Goal: Task Accomplishment & Management: Manage account settings

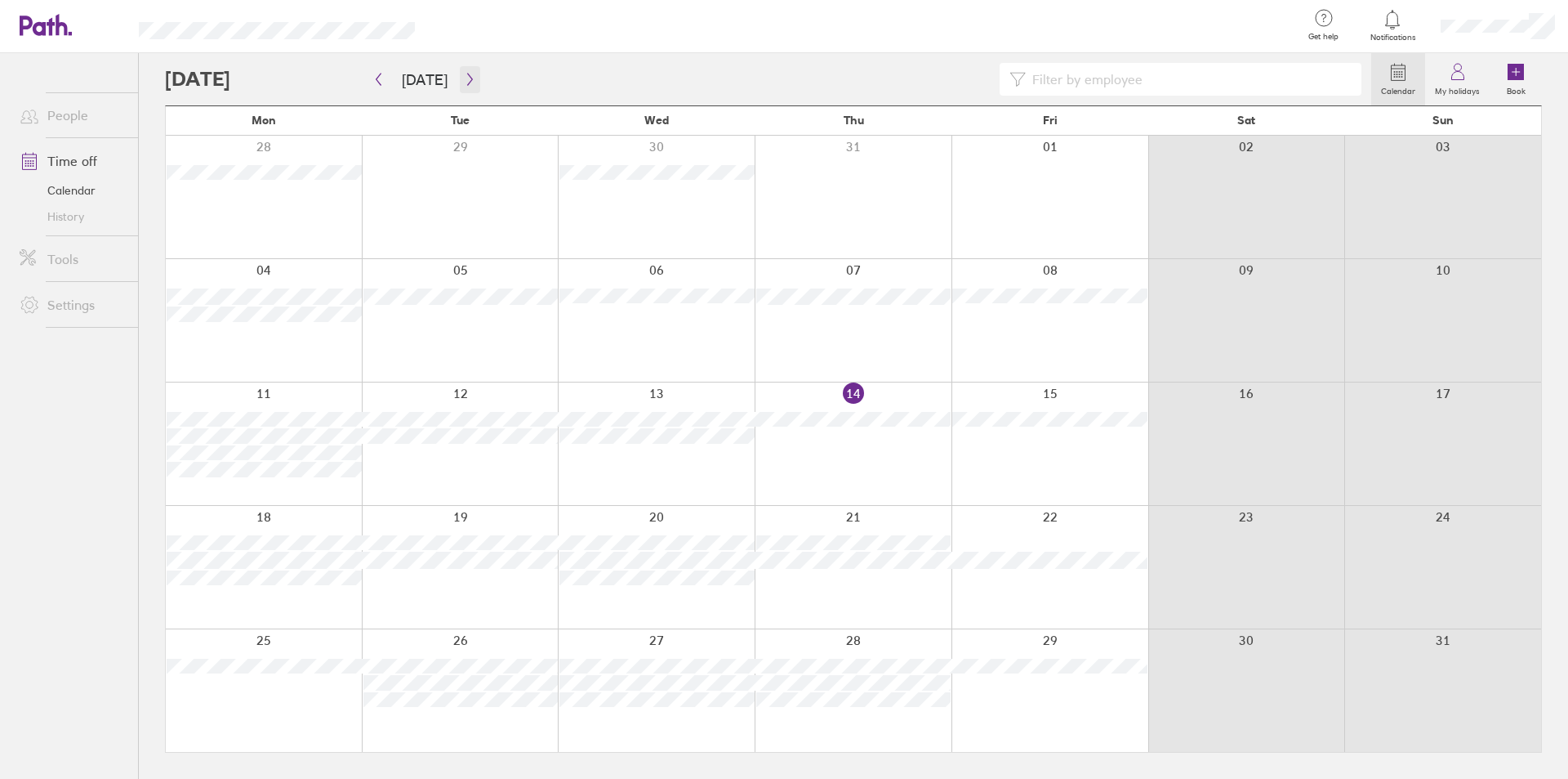
click at [464, 75] on icon "button" at bounding box center [470, 79] width 13 height 13
click at [281, 187] on div at bounding box center [263, 197] width 196 height 123
